Goal: Information Seeking & Learning: Learn about a topic

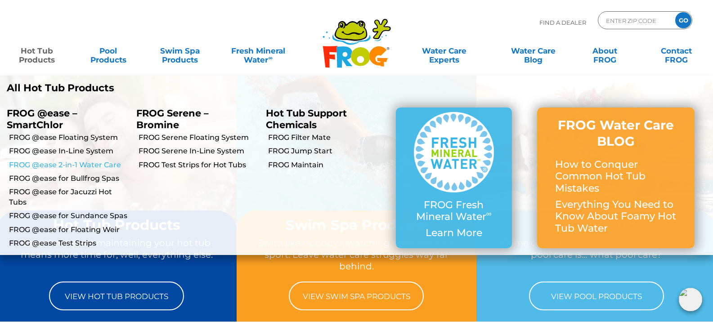
click at [55, 164] on link "FROG @ease 2-in-1 Water Care" at bounding box center [69, 165] width 120 height 10
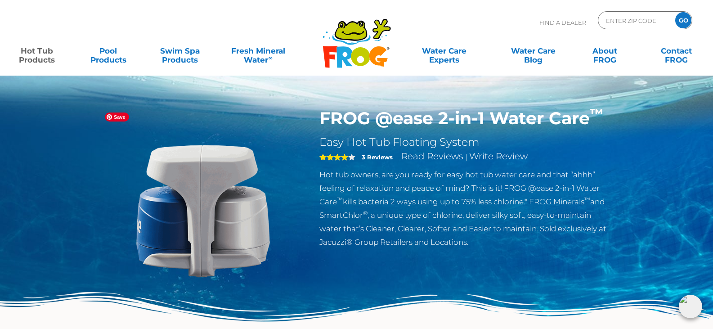
click at [220, 194] on img at bounding box center [203, 211] width 206 height 206
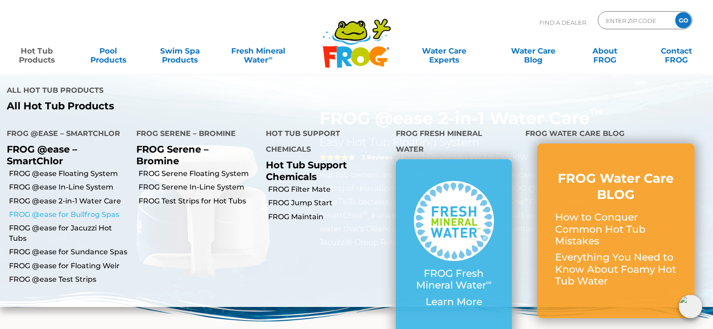
click at [46, 210] on link "FROG @ease for Bullfrog Spas" at bounding box center [69, 215] width 120 height 10
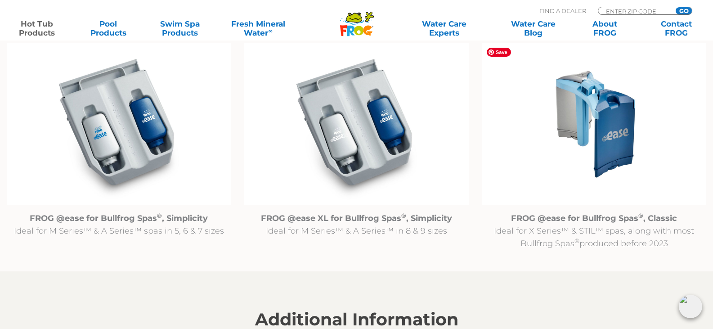
scroll to position [944, 0]
click at [602, 121] on img at bounding box center [594, 124] width 224 height 162
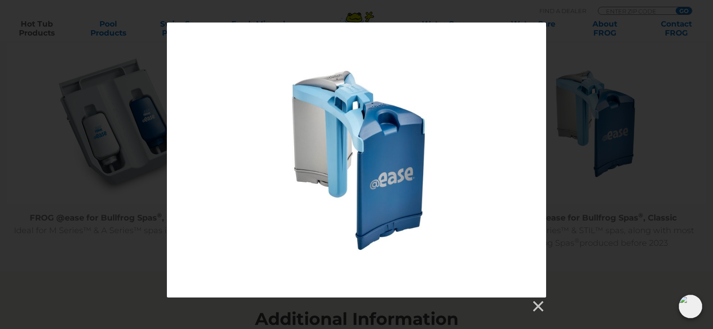
click at [597, 122] on div at bounding box center [356, 167] width 713 height 290
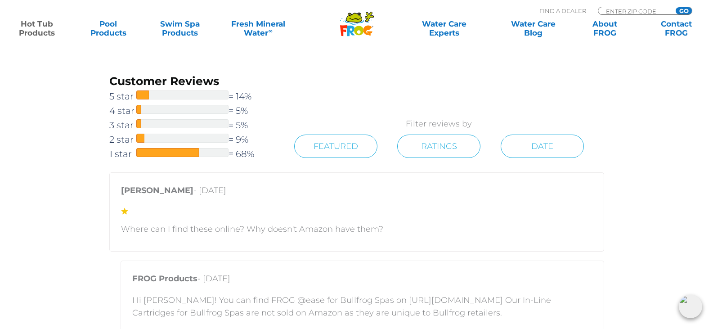
scroll to position [1663, 0]
